Goal: Information Seeking & Learning: Learn about a topic

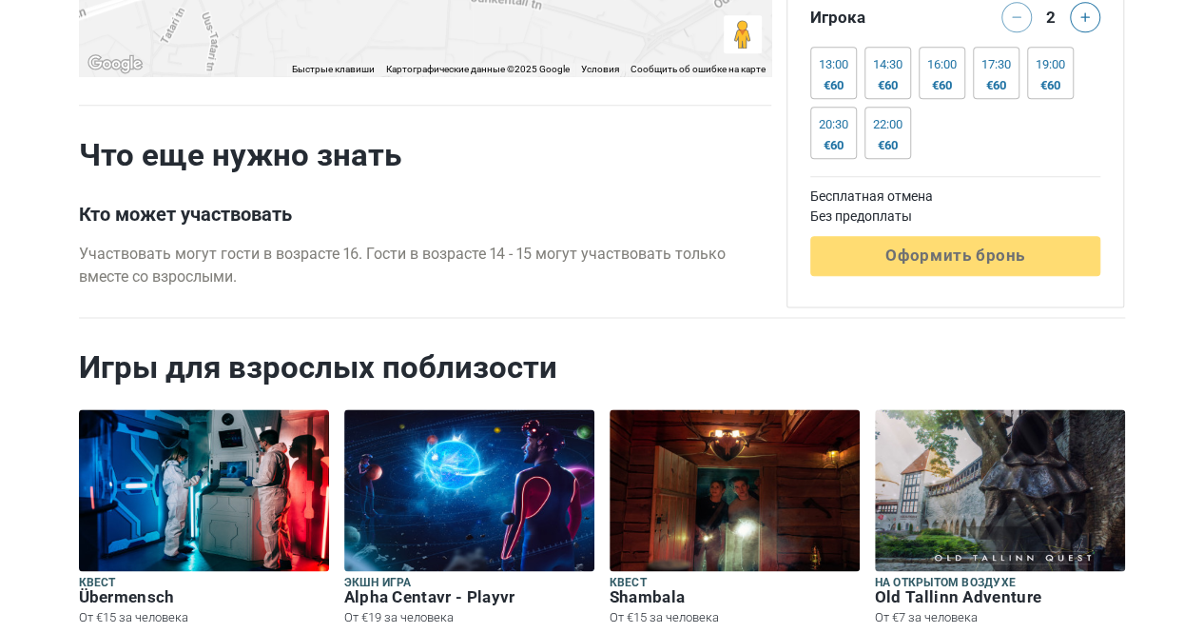
scroll to position [4970, 0]
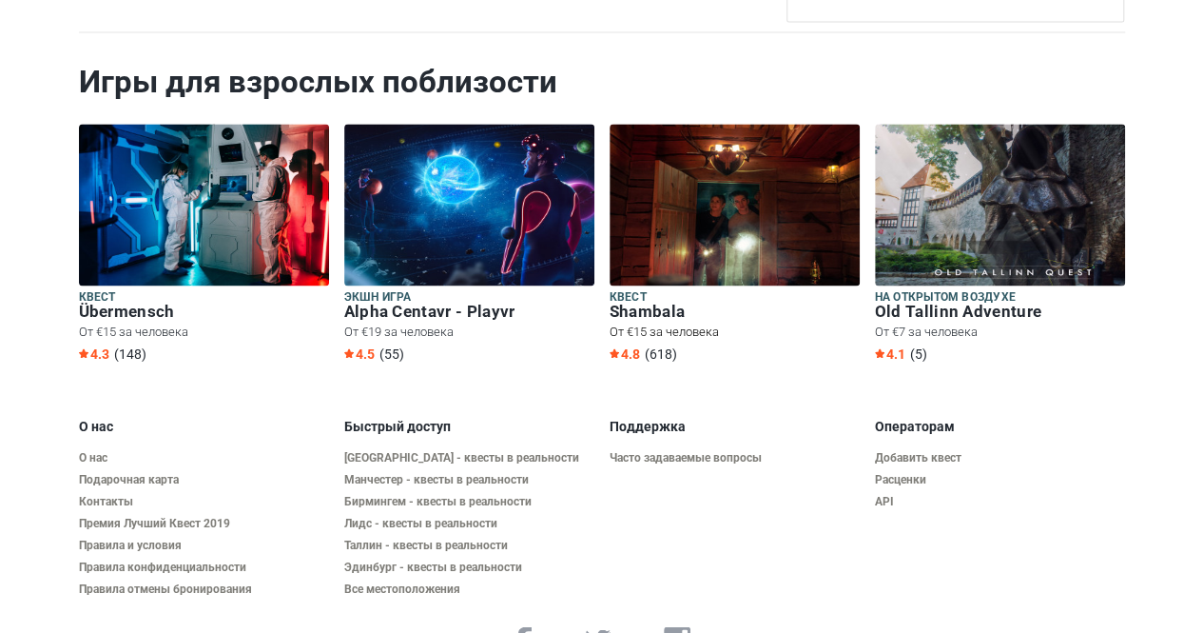
click at [769, 180] on img at bounding box center [735, 205] width 250 height 162
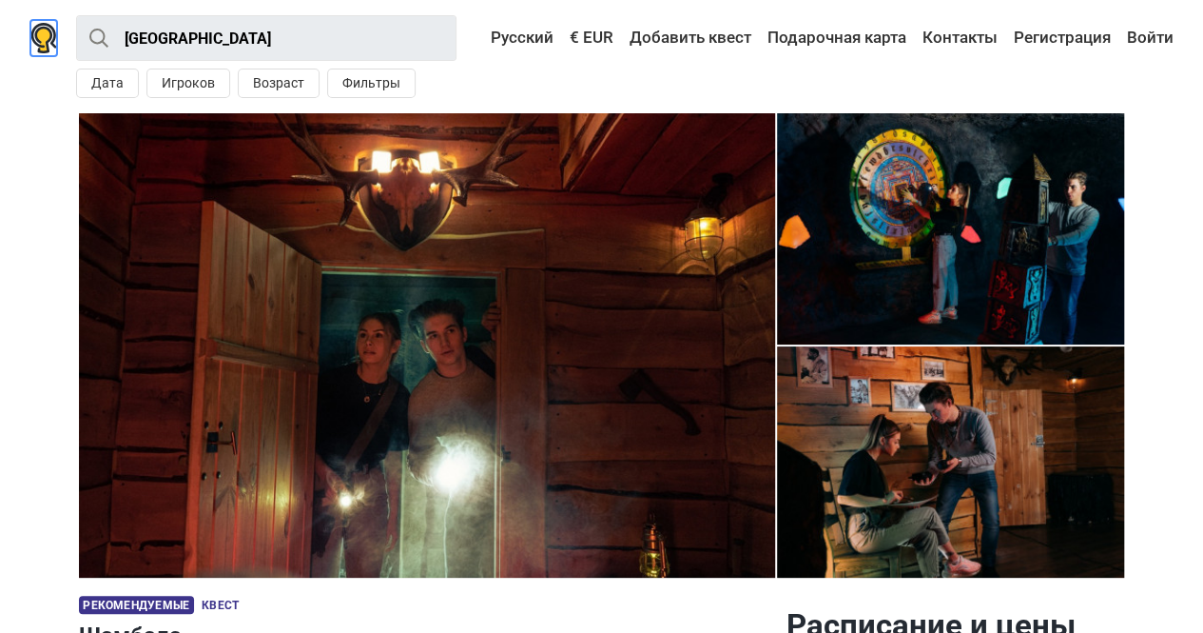
click at [48, 33] on img at bounding box center [43, 38] width 27 height 30
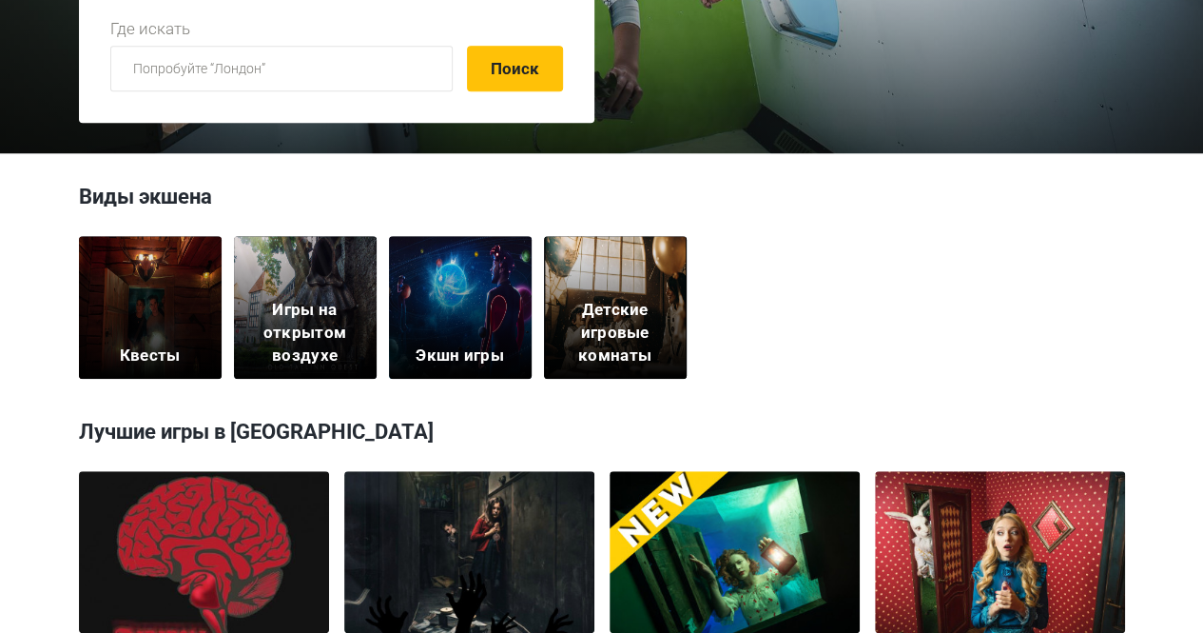
scroll to position [485, 0]
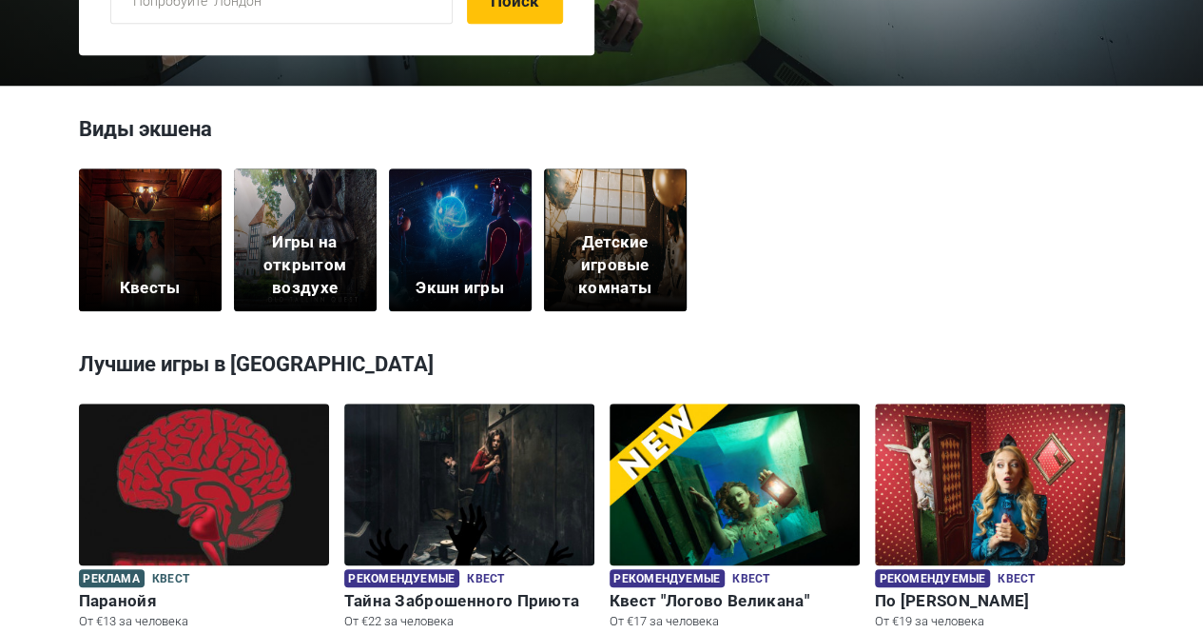
click at [143, 254] on div "Квесты" at bounding box center [150, 239] width 143 height 143
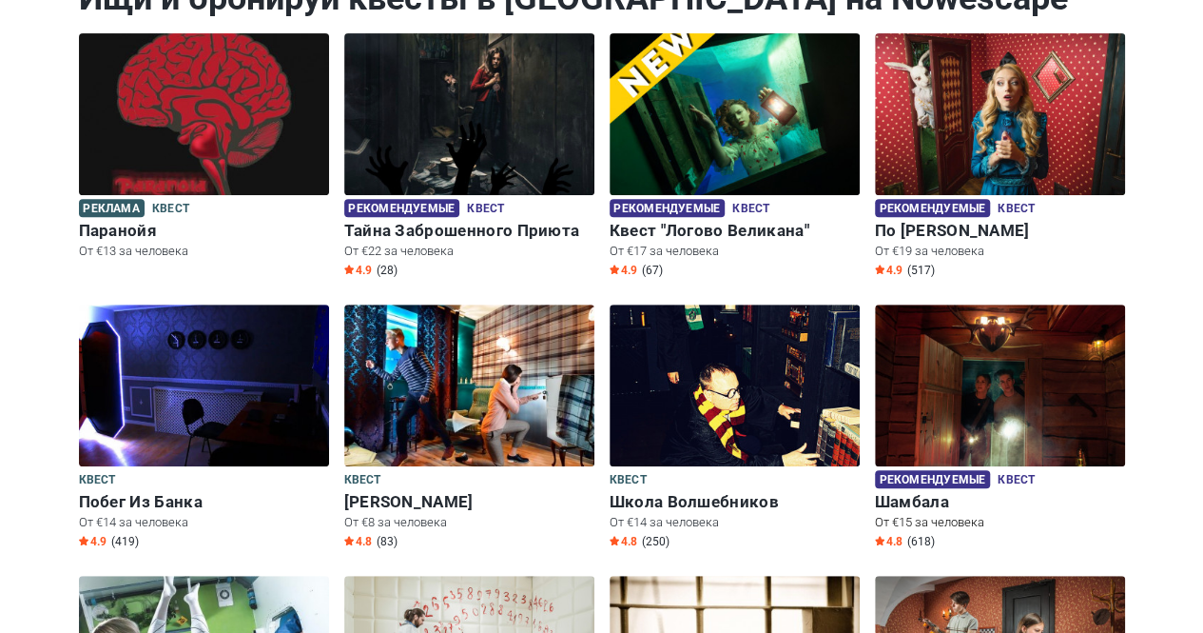
scroll to position [98, 0]
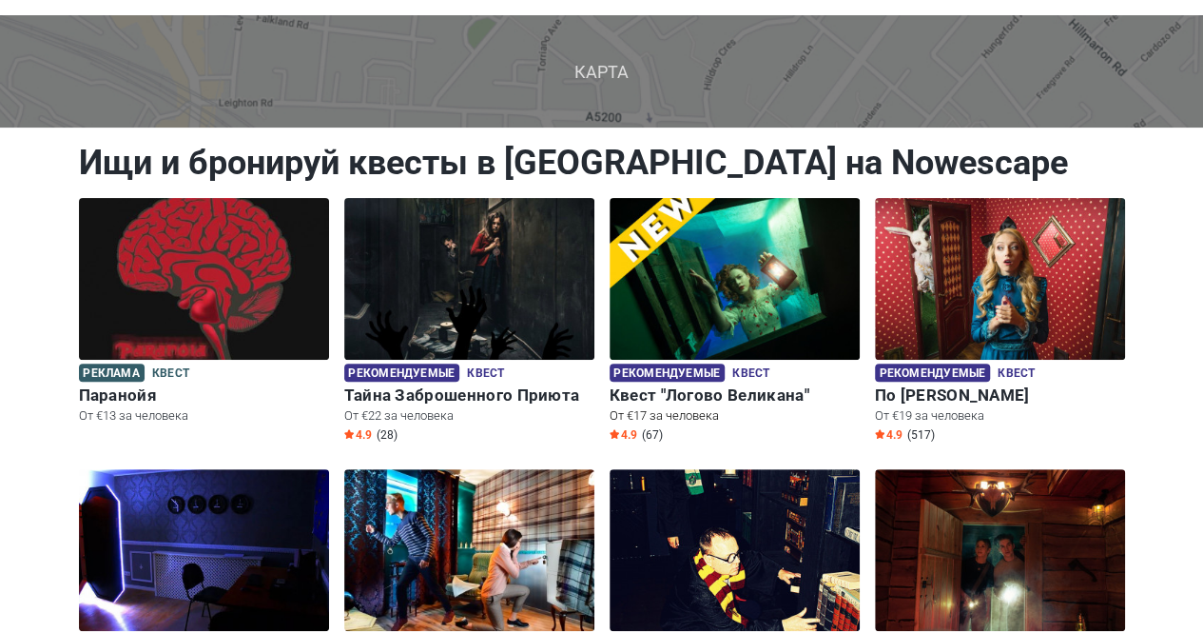
click at [793, 294] on img at bounding box center [735, 279] width 250 height 162
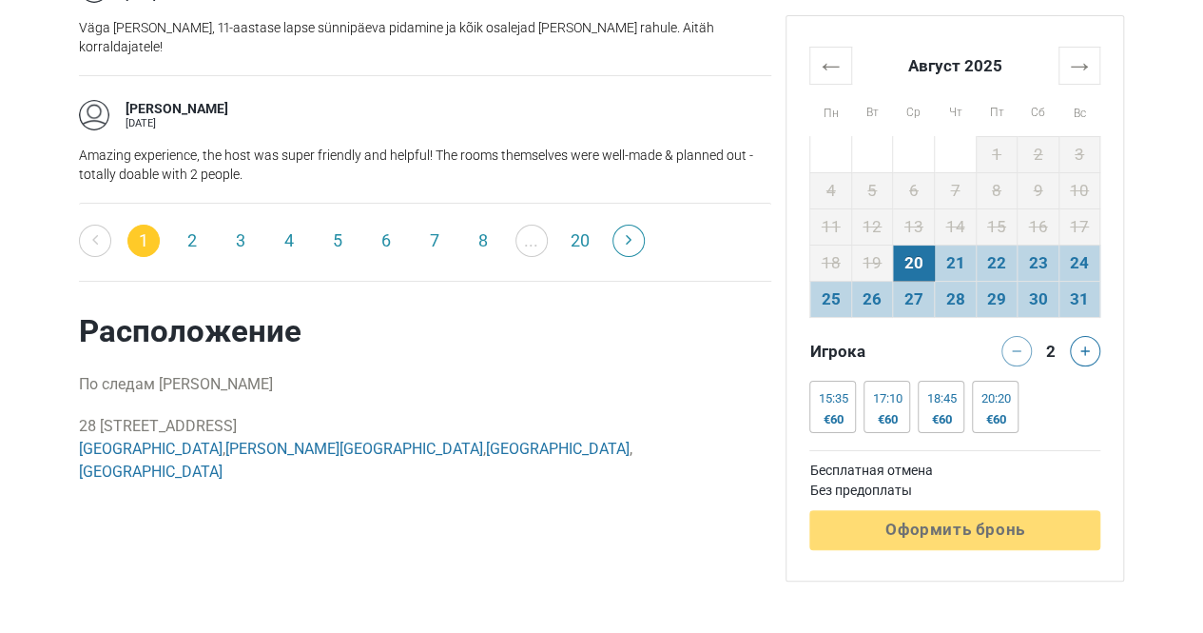
scroll to position [3250, 0]
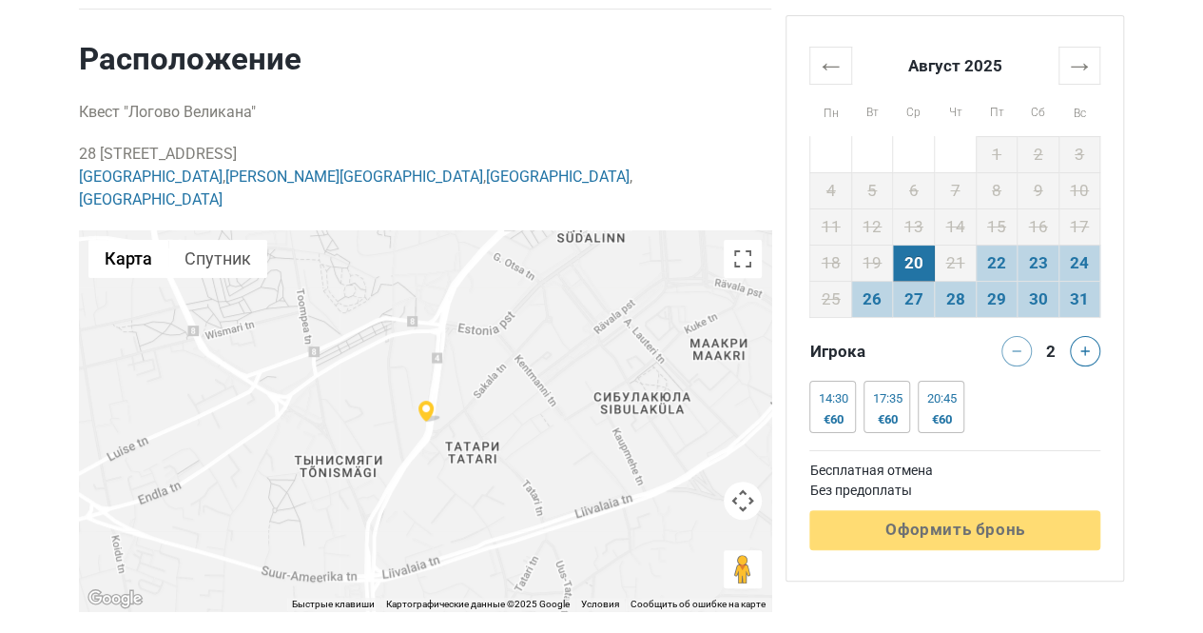
scroll to position [3788, 0]
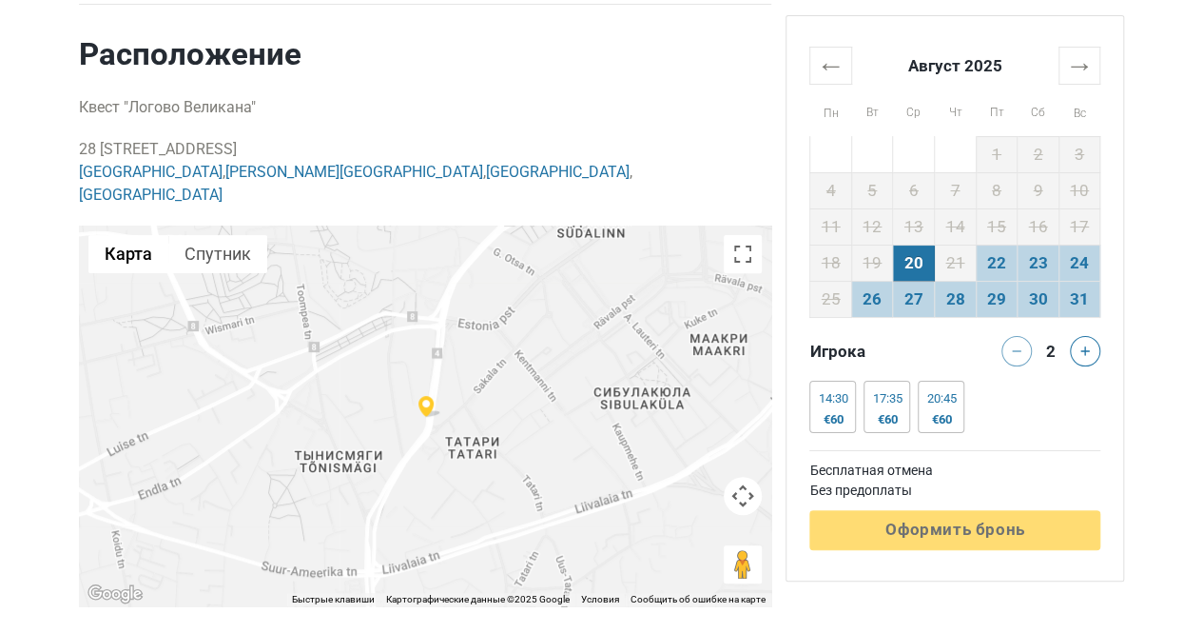
copy p "28 Pärnu maantee, 10141 Tallinn"
drag, startPoint x: 82, startPoint y: 140, endPoint x: 291, endPoint y: 127, distance: 209.7
click at [291, 127] on div "Расположение Квест "Логово Великана" 28 Pärnu maantee, 10141 Tallinn, Estonia Т…" at bounding box center [425, 320] width 693 height 571
click at [562, 102] on p "Квест "Логово Великана"" at bounding box center [425, 107] width 693 height 23
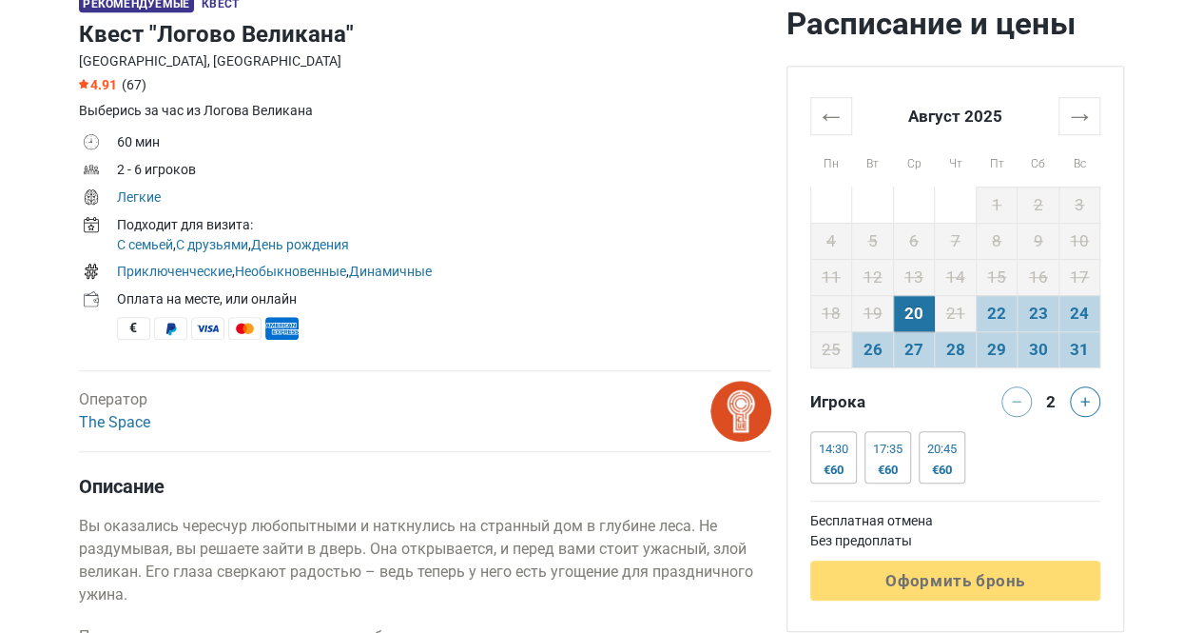
scroll to position [613, 0]
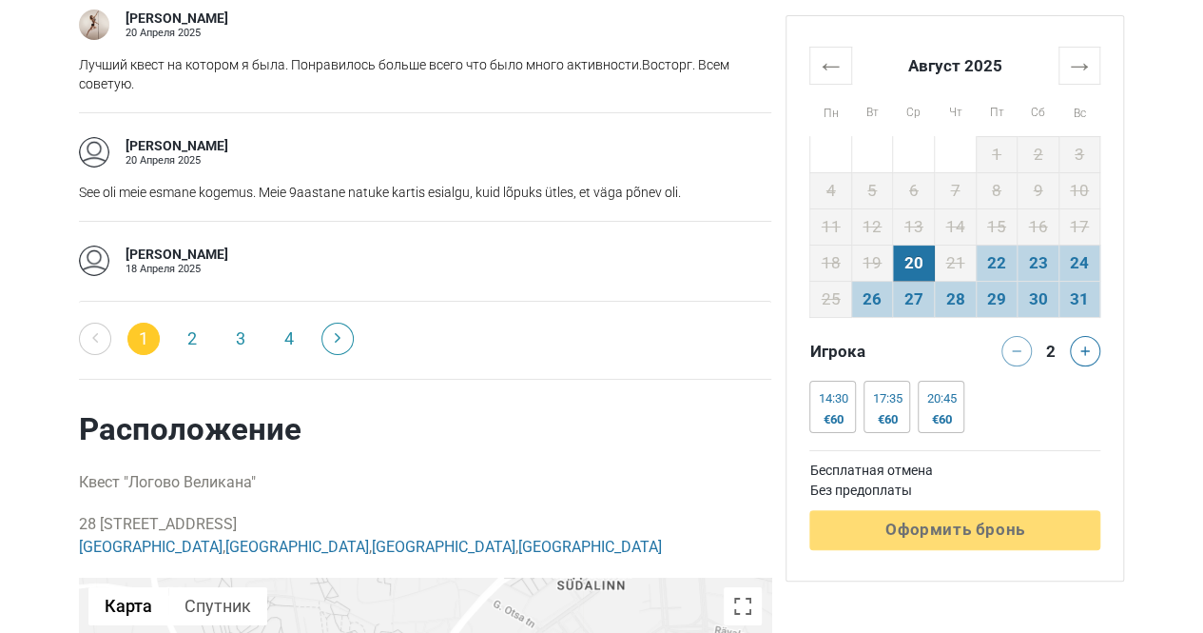
scroll to position [3180, 0]
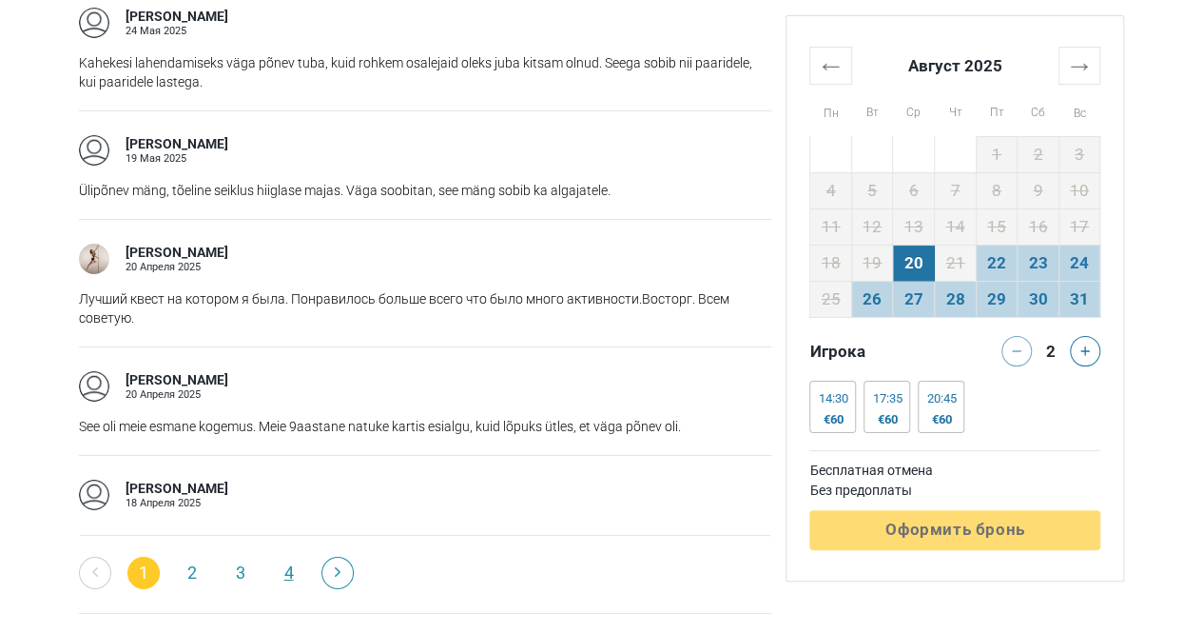
click at [293, 565] on link "4" at bounding box center [289, 573] width 32 height 32
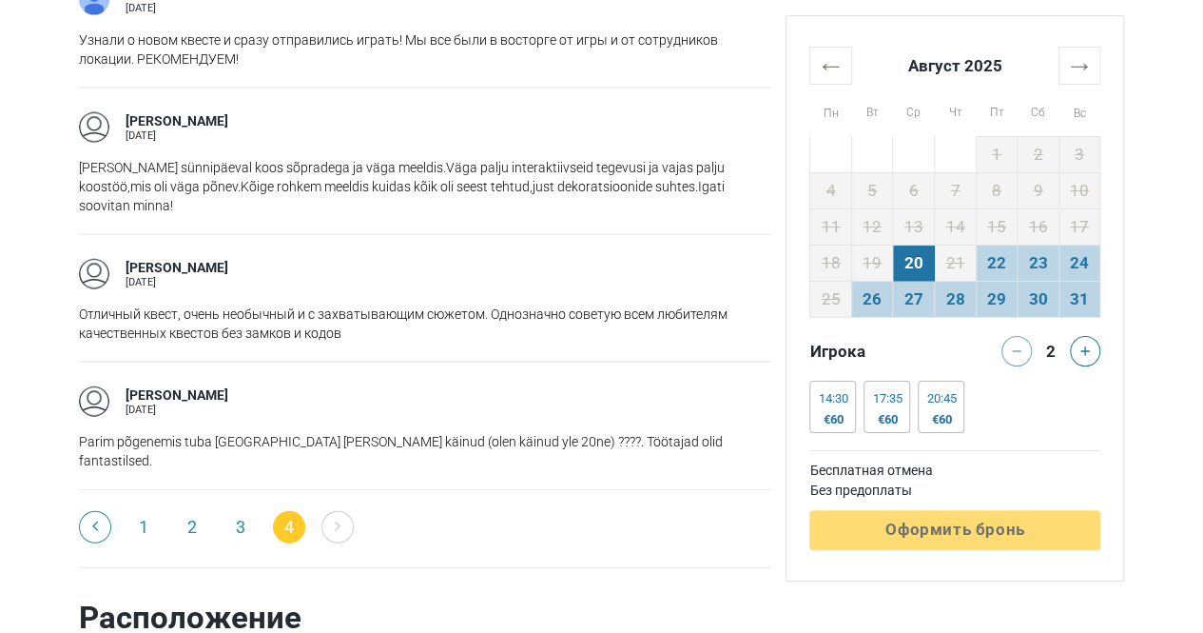
scroll to position [2053, 0]
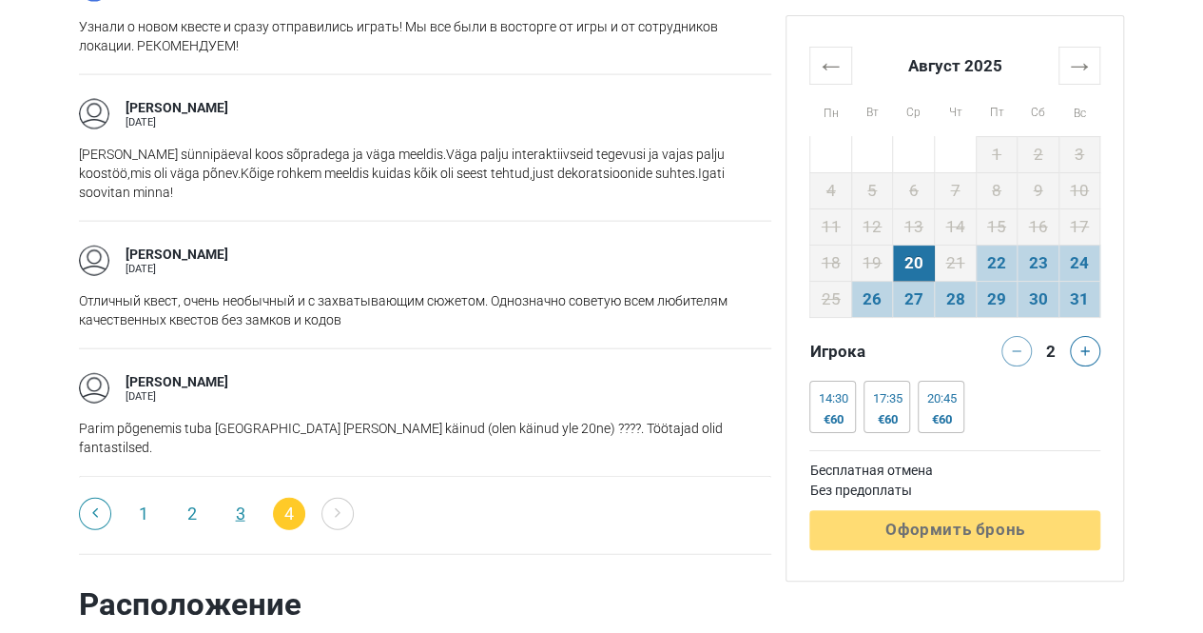
click at [238, 498] on link "3" at bounding box center [241, 514] width 32 height 32
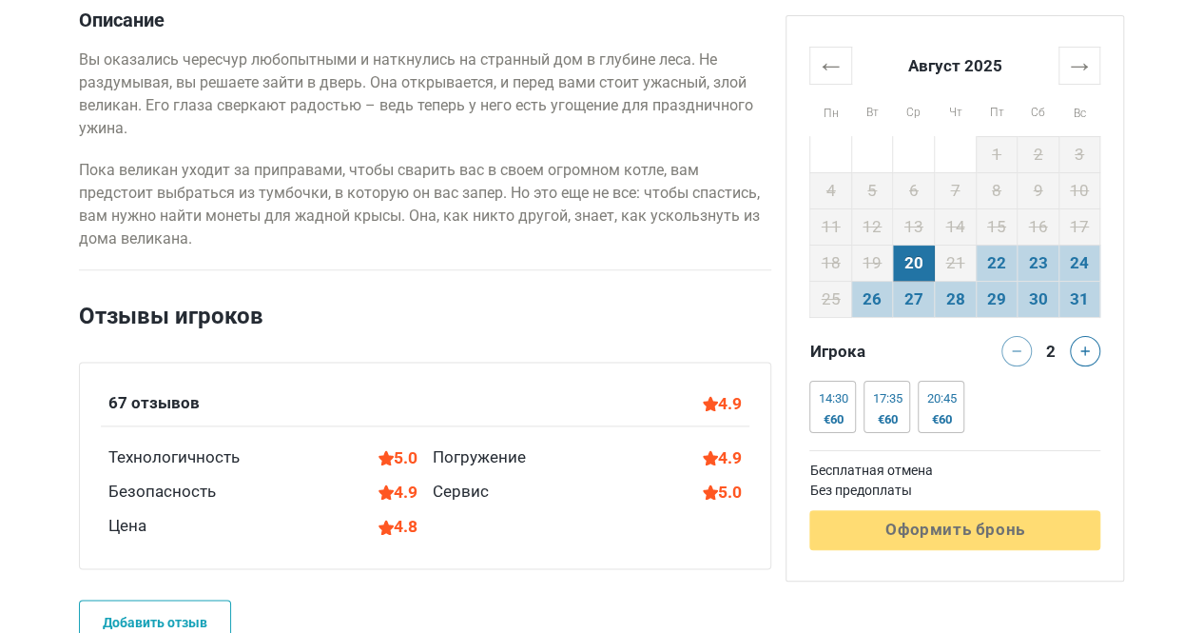
scroll to position [1078, 0]
